Goal: Task Accomplishment & Management: Manage account settings

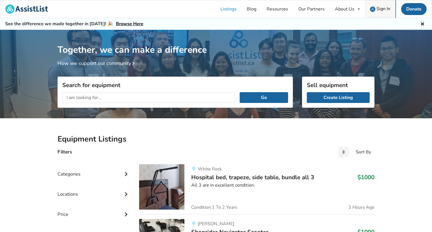
click at [386, 12] on link "Sign In" at bounding box center [380, 9] width 31 height 18
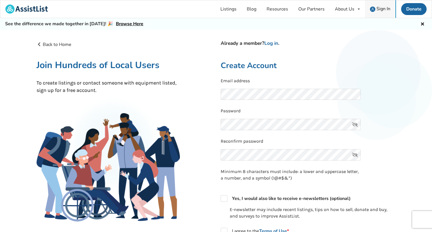
click at [381, 5] on link "Sign In" at bounding box center [380, 9] width 31 height 18
click at [381, 6] on span "Sign In" at bounding box center [383, 9] width 14 height 6
click at [280, 43] on h4 "Already a member? Log in ." at bounding box center [307, 43] width 175 height 6
click at [273, 43] on link "Log in" at bounding box center [271, 43] width 14 height 7
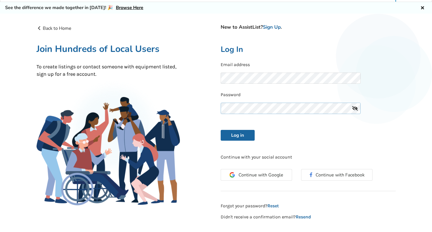
scroll to position [16, 0]
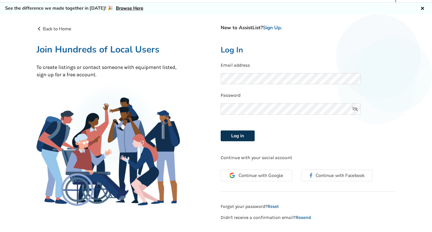
click at [232, 133] on button "Log in" at bounding box center [237, 135] width 34 height 11
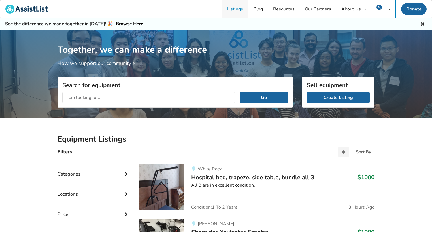
click at [228, 7] on link "Listings" at bounding box center [235, 9] width 26 height 18
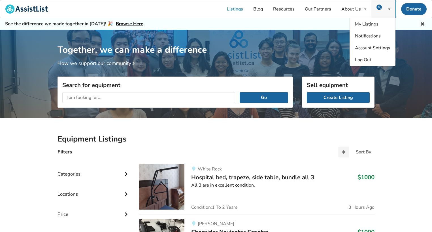
click at [373, 5] on div "My Listings Notifications Account Settings Log Out" at bounding box center [383, 9] width 24 height 18
click at [370, 23] on span "My Listings" at bounding box center [366, 24] width 23 height 6
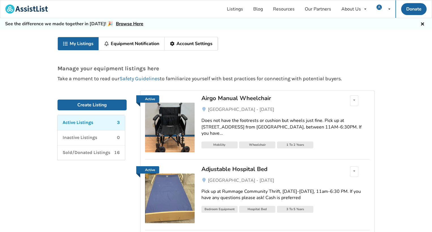
scroll to position [26, 0]
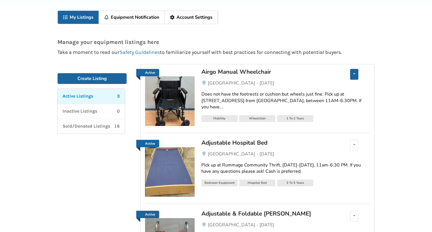
click at [355, 72] on icon at bounding box center [354, 73] width 2 height 3
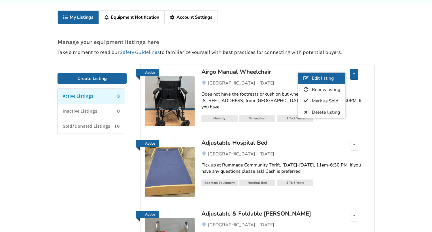
click at [339, 79] on link "Edit listing" at bounding box center [321, 77] width 47 height 11
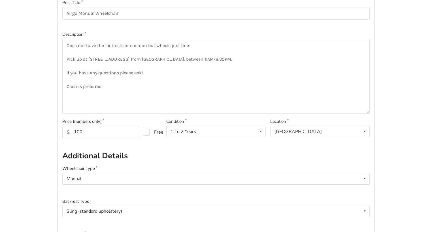
scroll to position [86, 0]
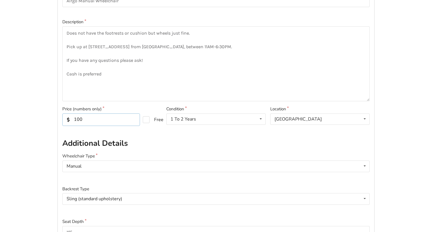
drag, startPoint x: 88, startPoint y: 118, endPoint x: 67, endPoint y: 117, distance: 21.0
click at [67, 118] on input "100" at bounding box center [101, 119] width 78 height 12
type input "50"
click at [92, 138] on h2 "Additional Details" at bounding box center [215, 143] width 307 height 10
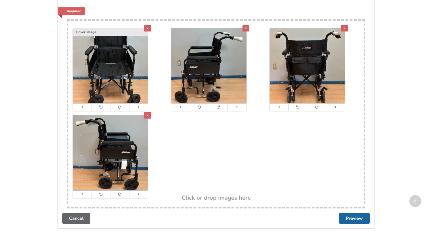
scroll to position [1123, 0]
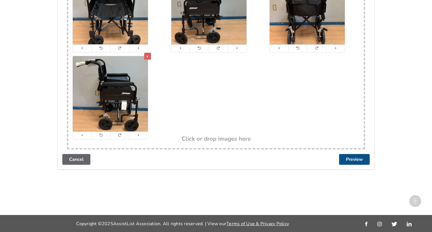
click at [344, 159] on button "Preview" at bounding box center [354, 159] width 31 height 11
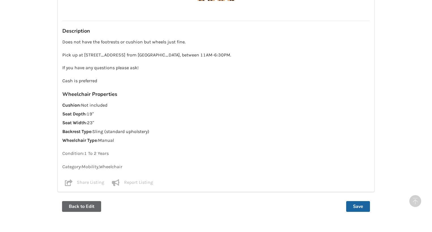
scroll to position [460, 0]
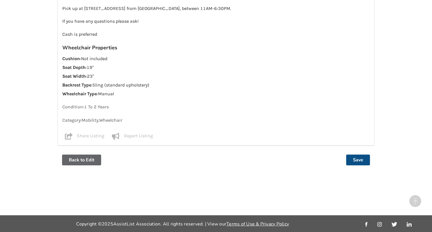
click at [357, 162] on button "Save" at bounding box center [358, 159] width 24 height 11
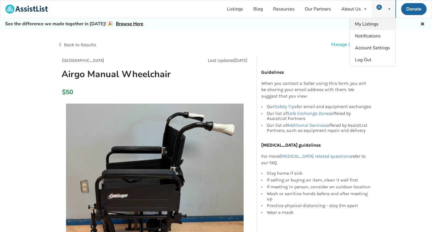
click at [377, 25] on span "My Listings" at bounding box center [366, 24] width 23 height 6
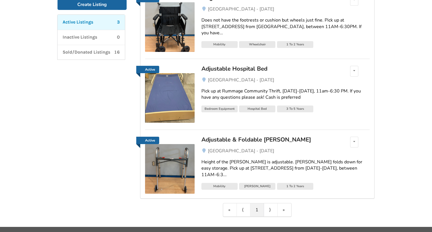
scroll to position [106, 0]
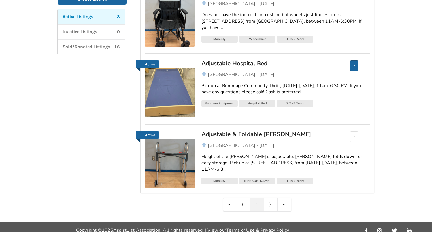
click at [353, 62] on div "Edit listing Renew listing Mark as Sold Delete listing" at bounding box center [354, 65] width 8 height 11
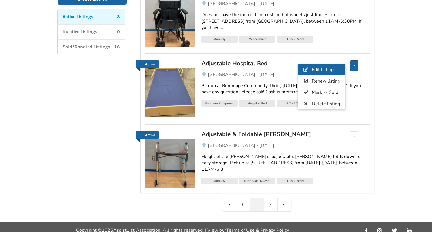
click at [337, 68] on link "Edit listing" at bounding box center [321, 69] width 47 height 11
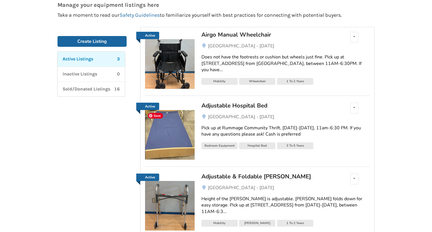
scroll to position [69, 0]
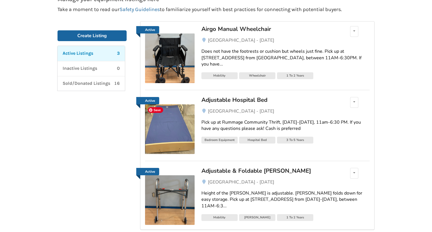
click at [171, 120] on img at bounding box center [170, 129] width 50 height 50
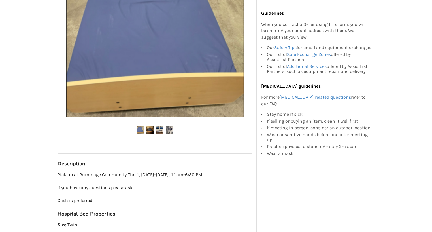
scroll to position [174, 0]
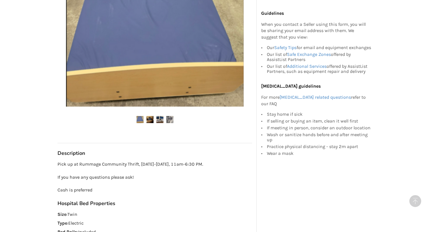
click at [157, 120] on img at bounding box center [159, 119] width 7 height 7
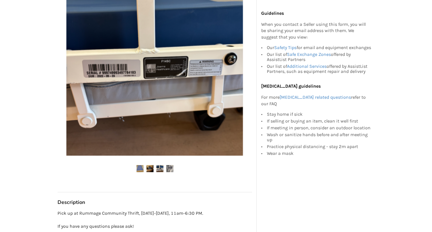
scroll to position [112, 0]
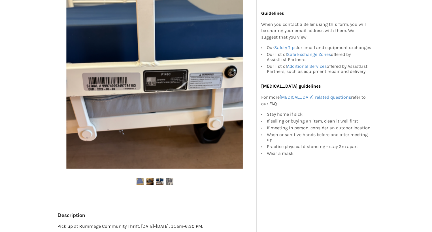
click at [167, 179] on img at bounding box center [169, 181] width 7 height 7
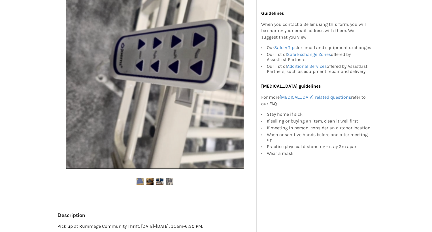
click at [147, 178] on img at bounding box center [149, 181] width 7 height 7
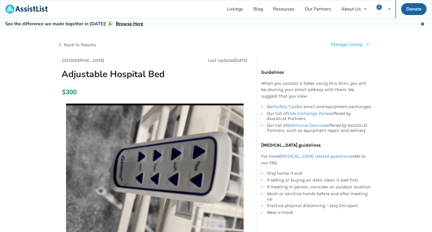
click at [349, 46] on div "Manage Listing" at bounding box center [346, 44] width 31 height 7
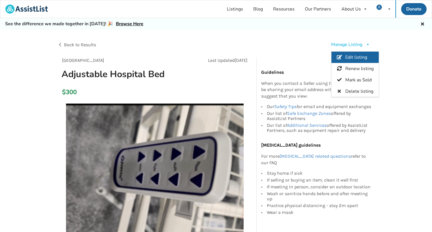
click at [352, 61] on link "Edit listing" at bounding box center [354, 57] width 47 height 11
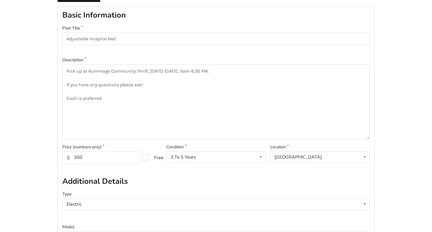
scroll to position [55, 0]
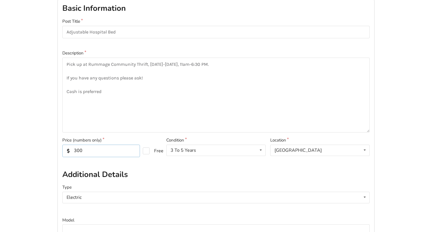
drag, startPoint x: 72, startPoint y: 149, endPoint x: 106, endPoint y: 150, distance: 34.0
click at [106, 150] on input "300" at bounding box center [101, 150] width 78 height 12
type input "200"
click at [279, 119] on textarea "Pick up at Rummage Community Thrift, Monday-Sunday, 11am-6:30 PM. If you have a…" at bounding box center [215, 94] width 307 height 75
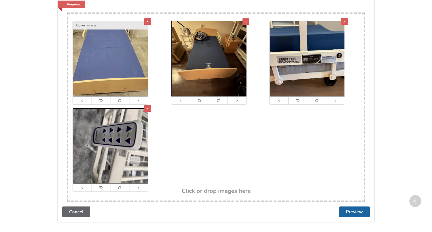
scroll to position [422, 0]
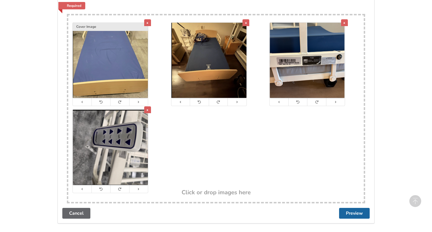
click at [201, 48] on img at bounding box center [208, 60] width 75 height 75
click at [139, 101] on icon at bounding box center [139, 101] width 4 height 3
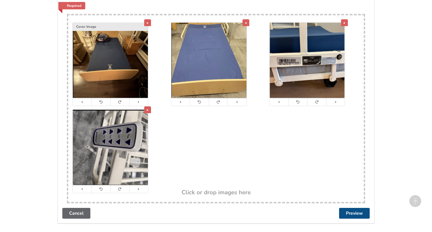
click at [353, 215] on button "Preview" at bounding box center [354, 212] width 31 height 11
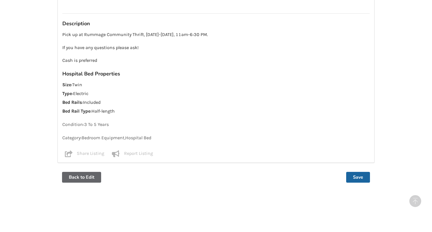
scroll to position [438, 0]
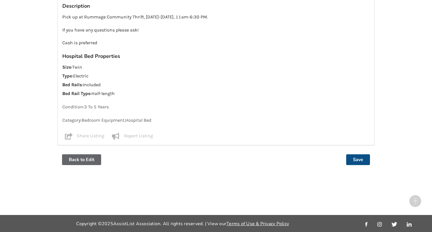
click at [356, 158] on button "Save" at bounding box center [358, 159] width 24 height 11
